Goal: Information Seeking & Learning: Learn about a topic

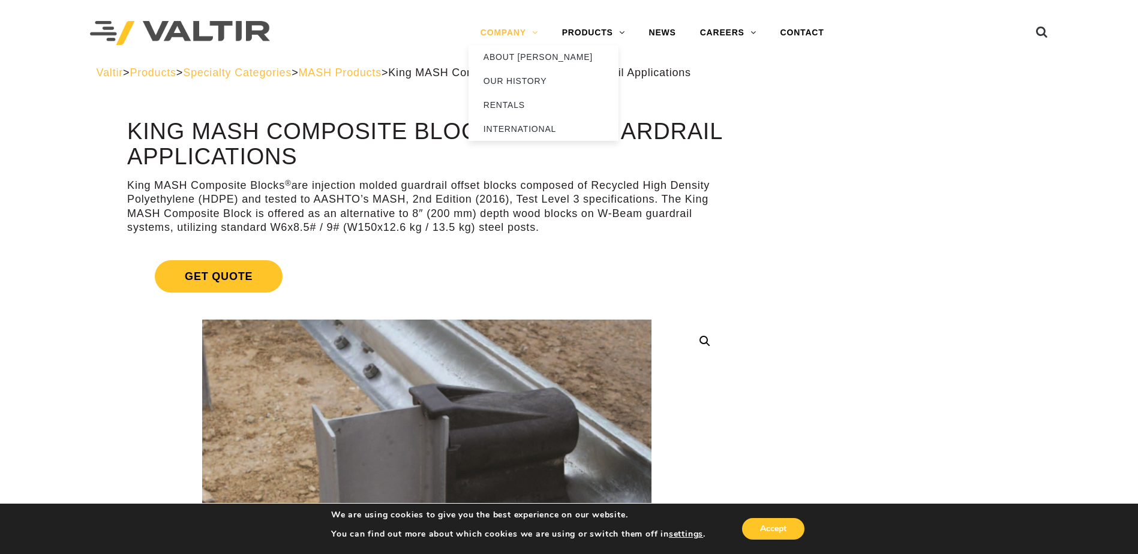
click at [525, 30] on link "COMPANY" at bounding box center [510, 33] width 82 height 24
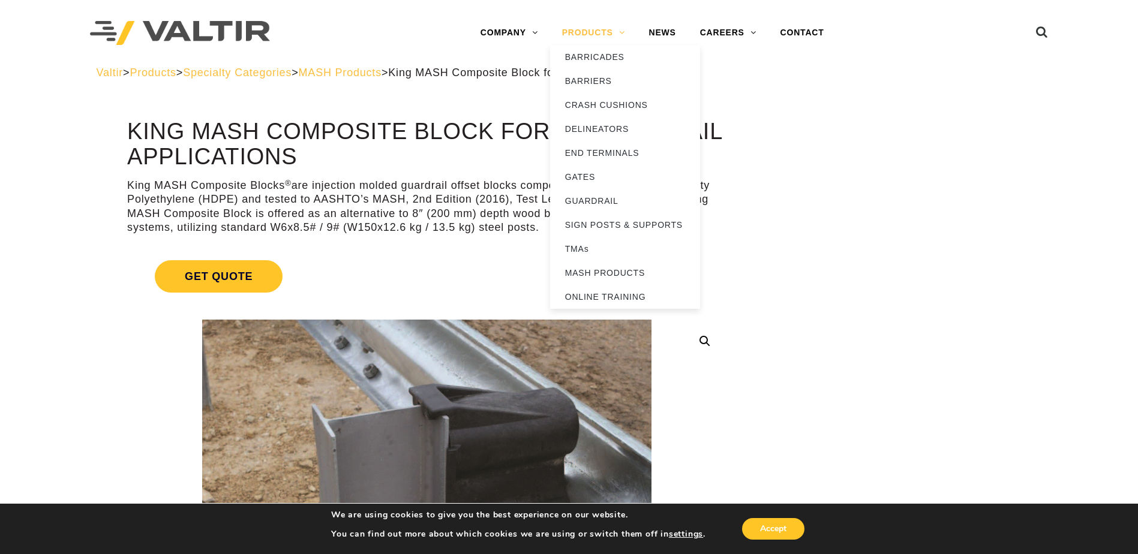
click at [600, 26] on link "PRODUCTS" at bounding box center [593, 33] width 87 height 24
